Goal: Task Accomplishment & Management: Manage account settings

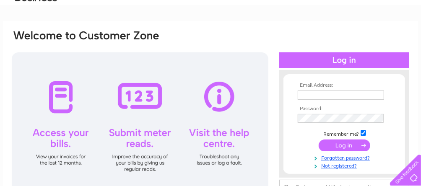
scroll to position [84, 0]
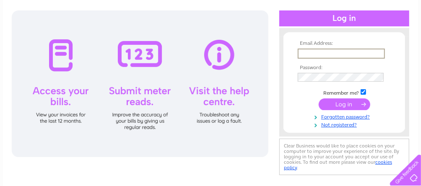
click at [310, 54] on input "text" at bounding box center [341, 54] width 87 height 10
type input "[EMAIL_ADDRESS][DOMAIN_NAME]"
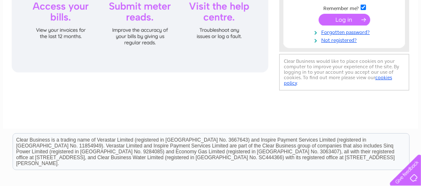
scroll to position [168, 0]
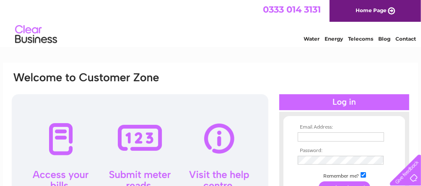
click at [336, 128] on th "Email Address:" at bounding box center [344, 128] width 97 height 6
click at [309, 125] on th "Email Address:" at bounding box center [344, 128] width 97 height 6
click at [300, 125] on th "Email Address:" at bounding box center [344, 128] width 97 height 6
click at [308, 129] on th "Email Address:" at bounding box center [344, 128] width 97 height 6
click at [319, 126] on th "Email Address:" at bounding box center [344, 128] width 97 height 6
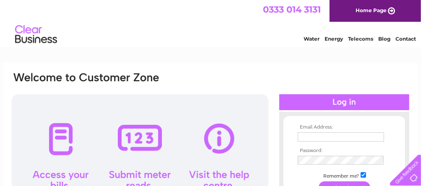
click at [346, 102] on div at bounding box center [344, 102] width 130 height 16
click at [316, 128] on th "Email Address:" at bounding box center [344, 128] width 97 height 6
click at [319, 130] on tbody "Email Address: Password: Remember me? Forgotten password?" at bounding box center [344, 168] width 97 height 87
drag, startPoint x: 319, startPoint y: 130, endPoint x: 368, endPoint y: 123, distance: 49.5
drag, startPoint x: 368, startPoint y: 123, endPoint x: 402, endPoint y: 73, distance: 61.1
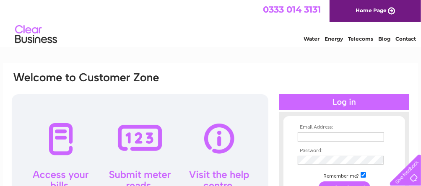
click at [402, 73] on div "Email Address: Password:" at bounding box center [210, 165] width 399 height 189
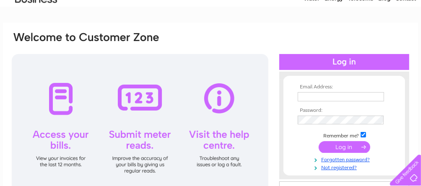
scroll to position [126, 0]
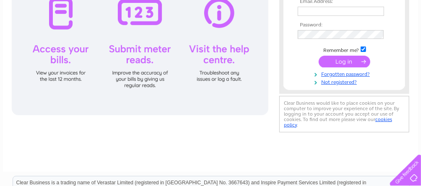
click at [344, 60] on input "submit" at bounding box center [345, 62] width 52 height 12
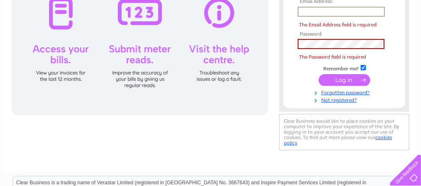
click at [309, 10] on input "text" at bounding box center [341, 12] width 87 height 10
type input "kenedwinharrison@gmail.com"
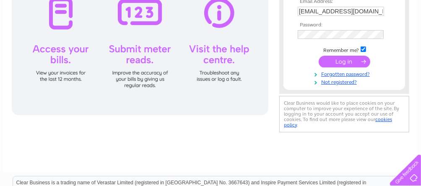
click at [341, 62] on input "submit" at bounding box center [345, 62] width 52 height 12
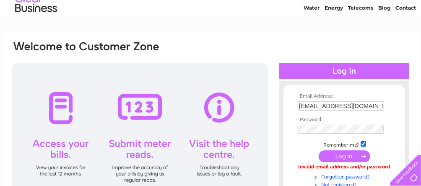
scroll to position [42, 0]
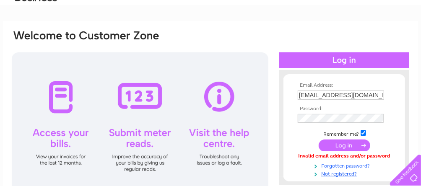
click at [361, 165] on link "Forgotten password?" at bounding box center [345, 165] width 95 height 8
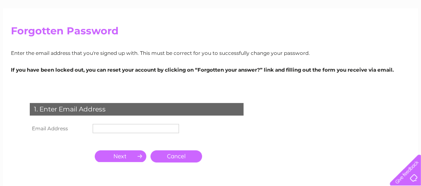
scroll to position [84, 0]
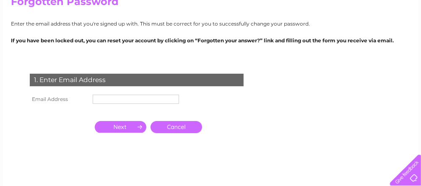
click at [76, 100] on th "Email Address" at bounding box center [59, 99] width 63 height 13
click at [58, 99] on th "Email Address" at bounding box center [59, 99] width 63 height 13
click at [53, 115] on th at bounding box center [59, 111] width 63 height 11
click at [52, 116] on div "1. Enter Email Address Email Address Cancel" at bounding box center [138, 119] width 255 height 109
click at [105, 98] on input "text" at bounding box center [136, 99] width 86 height 9
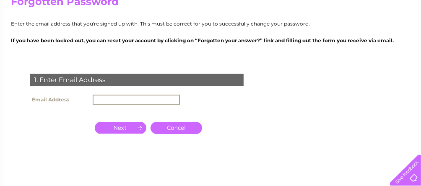
type input "kenedwinharrison@gmail.com"
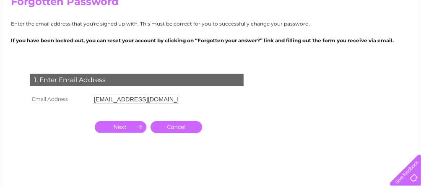
click at [128, 128] on input "button" at bounding box center [121, 127] width 52 height 12
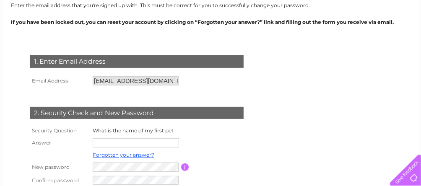
scroll to position [126, 0]
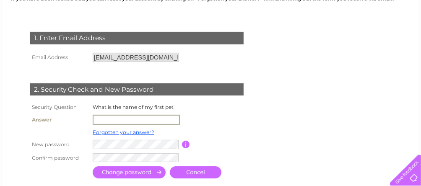
click at [112, 118] on input "text" at bounding box center [136, 120] width 87 height 10
type input "Bubbles"
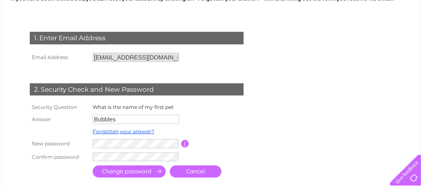
click at [144, 170] on input "submit" at bounding box center [129, 172] width 73 height 12
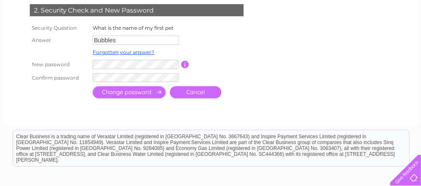
scroll to position [210, 0]
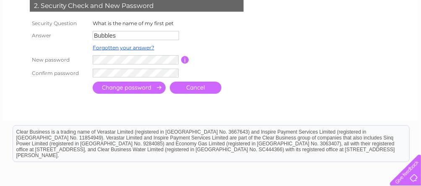
click at [186, 57] on input "button" at bounding box center [185, 60] width 8 height 8
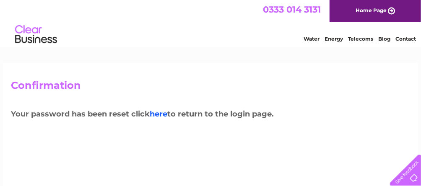
click at [159, 113] on link "here" at bounding box center [159, 113] width 18 height 9
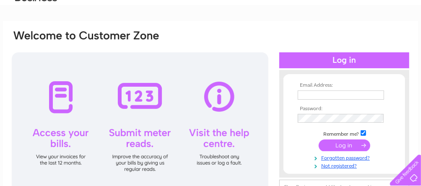
scroll to position [84, 0]
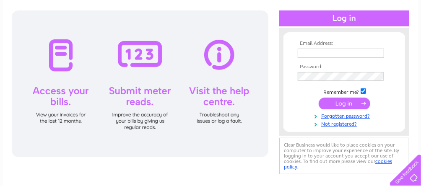
type input "kenedwinharrison@gmail.com"
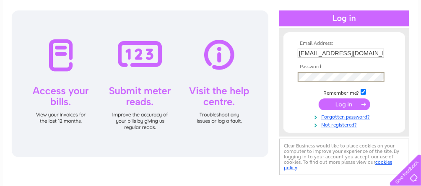
click at [281, 83] on div "Email Address: kenedwinharrison@gmail.com Password:" at bounding box center [344, 82] width 130 height 92
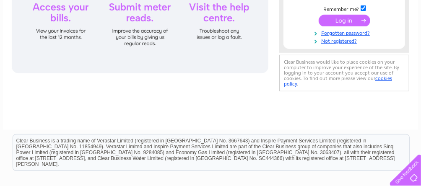
scroll to position [167, 0]
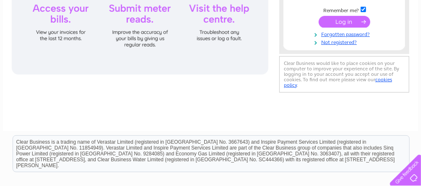
click at [338, 17] on input "submit" at bounding box center [345, 22] width 52 height 12
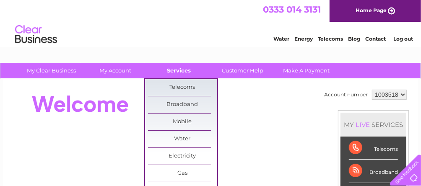
click at [180, 69] on link "Services" at bounding box center [179, 71] width 69 height 16
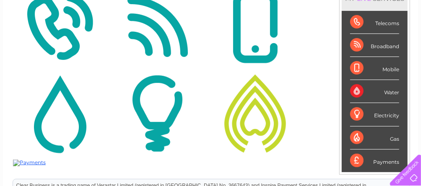
scroll to position [126, 0]
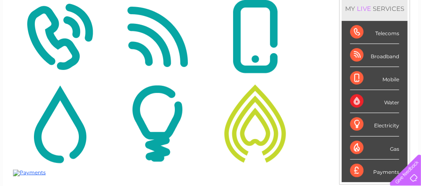
click at [357, 31] on div "Telecoms" at bounding box center [374, 32] width 49 height 23
click at [357, 52] on div "Broadband" at bounding box center [374, 55] width 49 height 23
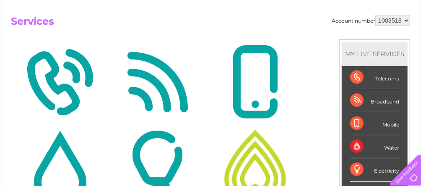
scroll to position [29, 0]
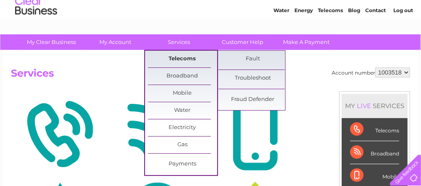
click at [181, 60] on link "Telecoms" at bounding box center [182, 59] width 69 height 17
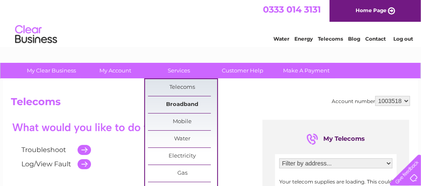
click at [185, 102] on link "Broadband" at bounding box center [182, 104] width 69 height 17
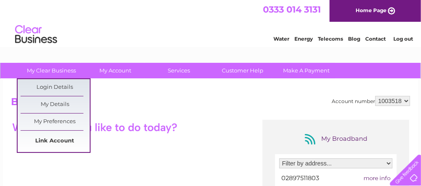
click at [40, 139] on link "Link Account" at bounding box center [55, 141] width 69 height 17
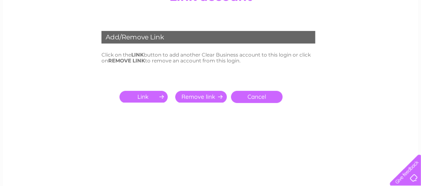
scroll to position [126, 0]
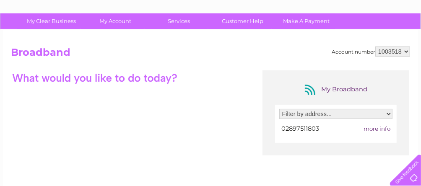
scroll to position [8, 0]
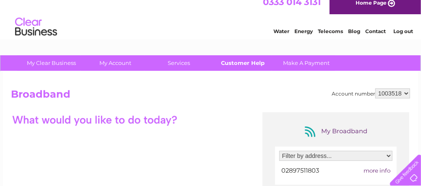
click at [254, 63] on link "Customer Help" at bounding box center [242, 63] width 69 height 16
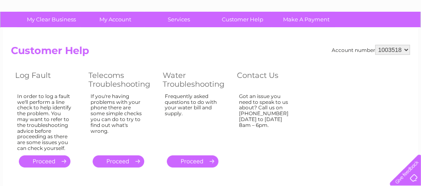
scroll to position [42, 0]
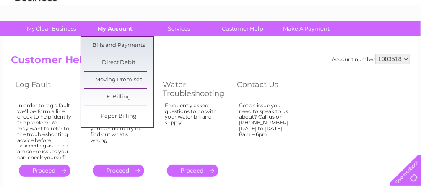
click at [120, 29] on link "My Account" at bounding box center [115, 29] width 69 height 16
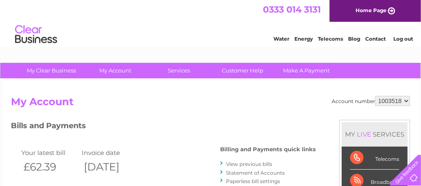
scroll to position [42, 0]
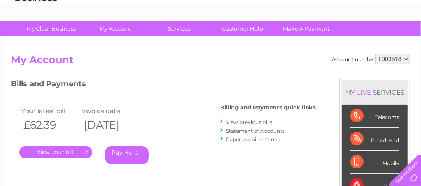
click at [55, 151] on link "." at bounding box center [55, 152] width 73 height 12
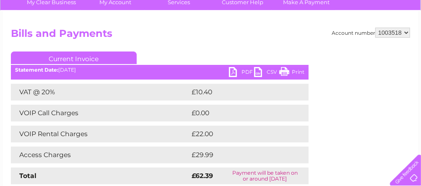
scroll to position [84, 0]
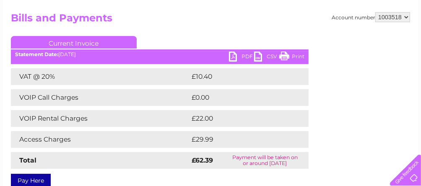
click at [210, 141] on td "£29.99" at bounding box center [241, 139] width 103 height 17
click at [55, 139] on td "Access Charges" at bounding box center [100, 139] width 179 height 17
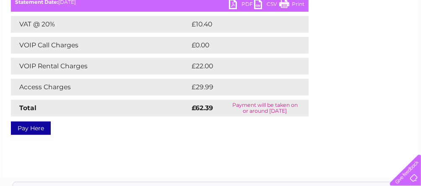
scroll to position [126, 0]
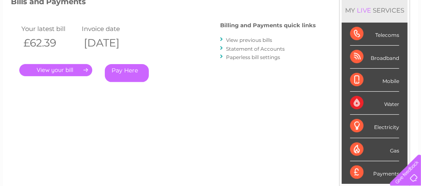
scroll to position [126, 0]
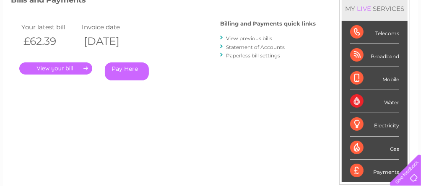
click at [46, 67] on link "." at bounding box center [55, 69] width 73 height 12
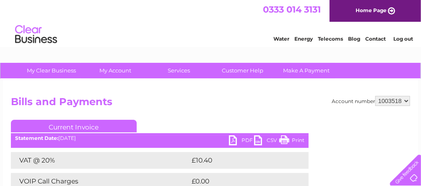
scroll to position [42, 0]
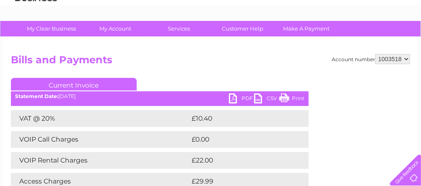
click at [208, 118] on td "£10.40" at bounding box center [241, 118] width 102 height 17
click at [29, 119] on td "VAT @ 20%" at bounding box center [100, 118] width 179 height 17
click at [49, 96] on b "Statement Date:" at bounding box center [36, 96] width 43 height 6
click at [70, 84] on link "Current Invoice" at bounding box center [74, 84] width 126 height 13
click at [233, 97] on link "PDF" at bounding box center [241, 100] width 25 height 12
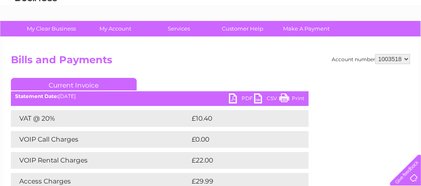
click at [257, 99] on link "CSV" at bounding box center [266, 100] width 25 height 12
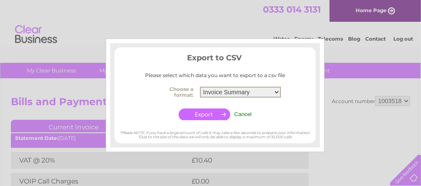
click at [278, 92] on select "Invoice Summary Service Charge Summary" at bounding box center [240, 92] width 81 height 11
click at [302, 108] on center "Choose a format: Invoice Summary Service Charge Summary Cancel" at bounding box center [215, 103] width 201 height 38
click at [240, 114] on input "Cancel" at bounding box center [243, 114] width 18 height 6
